Goal: Use online tool/utility: Utilize a website feature to perform a specific function

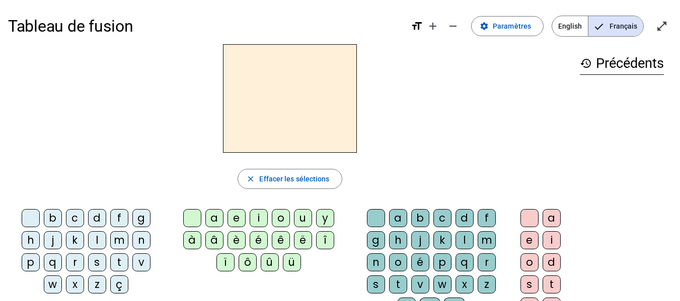
click at [121, 237] on div "m" at bounding box center [119, 240] width 18 height 18
click at [217, 219] on div "a" at bounding box center [214, 218] width 18 height 18
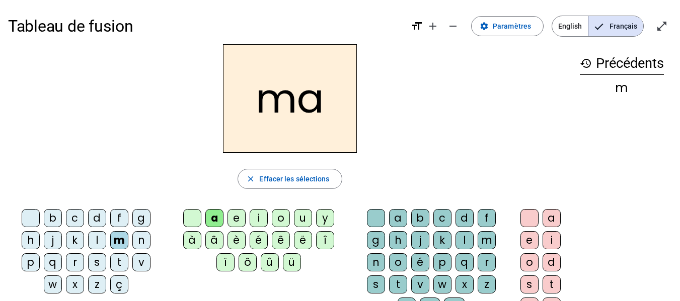
click at [100, 249] on div "l" at bounding box center [97, 240] width 18 height 18
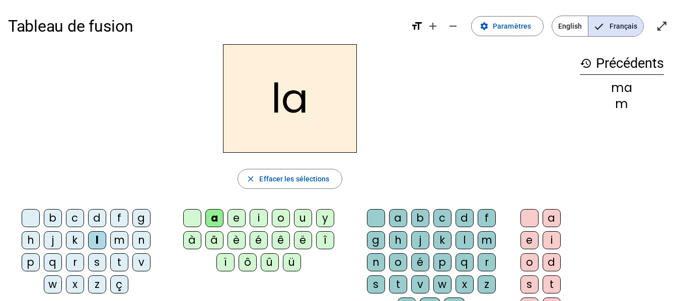
click at [237, 217] on div "e" at bounding box center [236, 218] width 18 height 18
click at [98, 220] on div "d" at bounding box center [97, 218] width 18 height 18
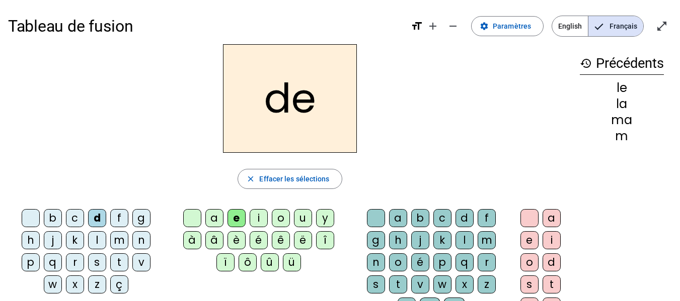
click at [306, 217] on div "u" at bounding box center [303, 218] width 18 height 18
click at [115, 259] on div "t" at bounding box center [119, 263] width 18 height 18
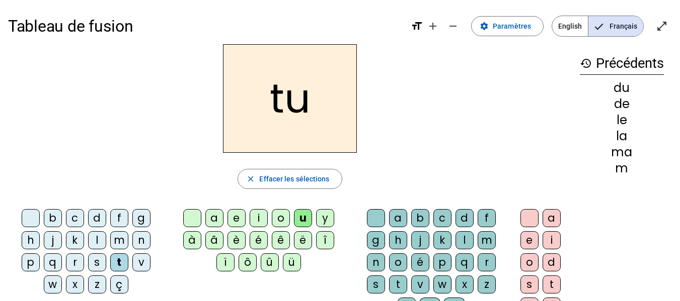
click at [210, 221] on div "a" at bounding box center [214, 218] width 18 height 18
click at [234, 221] on div "e" at bounding box center [236, 218] width 18 height 18
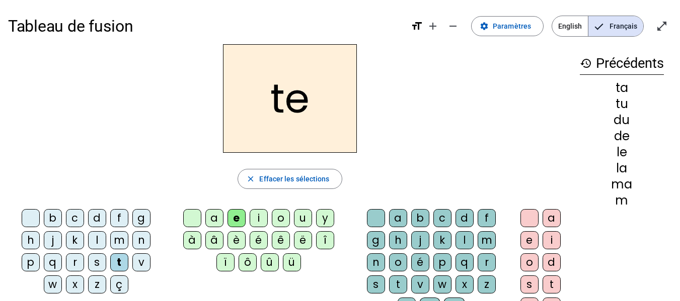
click at [118, 243] on div "m" at bounding box center [119, 240] width 18 height 18
